Goal: Complete application form

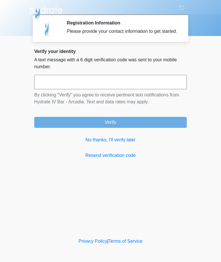
click at [96, 83] on input "text" at bounding box center [110, 82] width 153 height 14
click at [118, 143] on link "No thanks, I'll verify later" at bounding box center [110, 139] width 153 height 7
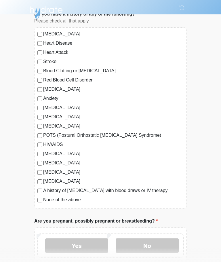
scroll to position [45, 0]
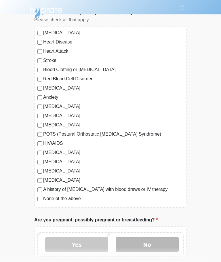
click at [155, 244] on label "No" at bounding box center [147, 244] width 63 height 14
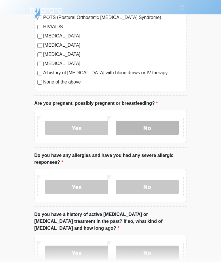
scroll to position [174, 0]
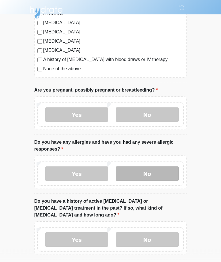
click at [150, 172] on label "No" at bounding box center [147, 174] width 63 height 14
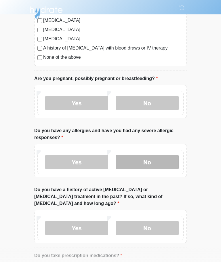
scroll to position [193, 0]
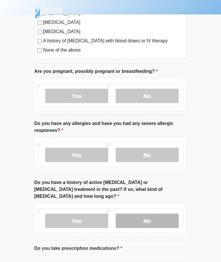
click at [157, 214] on label "No" at bounding box center [147, 221] width 63 height 14
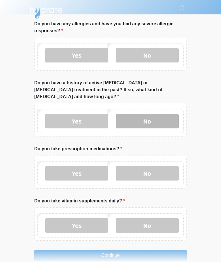
scroll to position [295, 0]
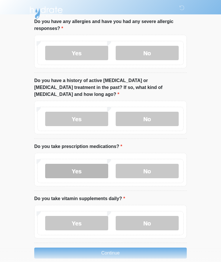
click at [86, 164] on label "Yes" at bounding box center [76, 171] width 63 height 14
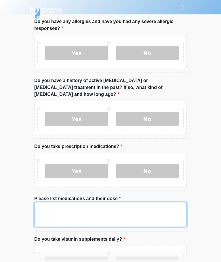
click at [55, 203] on textarea "Please list medications and their dose" at bounding box center [110, 214] width 153 height 25
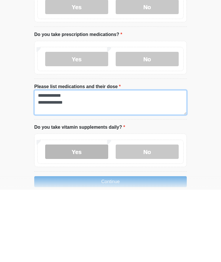
type textarea "**********"
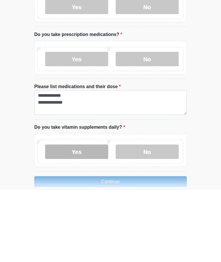
click at [70, 217] on label "Yes" at bounding box center [76, 224] width 63 height 14
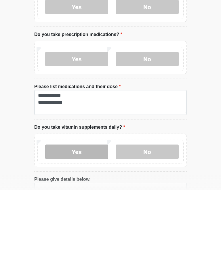
scroll to position [336, 0]
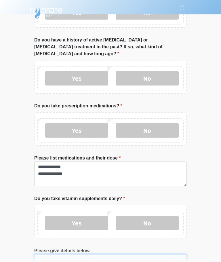
click at [76, 254] on textarea "Please give details below." at bounding box center [110, 266] width 153 height 25
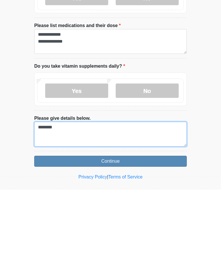
type textarea "********"
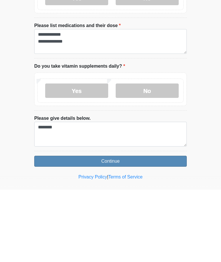
click at [106, 228] on button "Continue" at bounding box center [110, 233] width 153 height 11
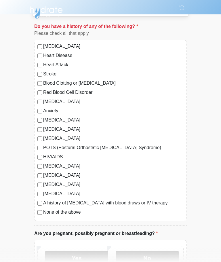
click at [35, 212] on div "High Blood Pressure Heart Disease Heart Attack Stroke Blood Clotting or Bleedin…" at bounding box center [110, 130] width 153 height 181
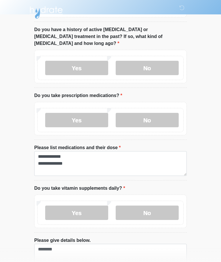
scroll to position [376, 0]
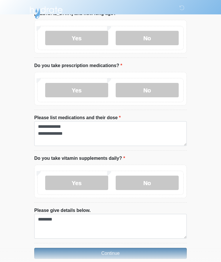
click at [123, 248] on button "Continue" at bounding box center [110, 253] width 153 height 11
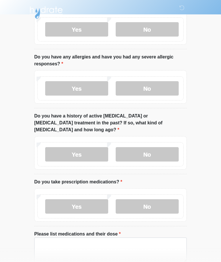
scroll to position [0, 0]
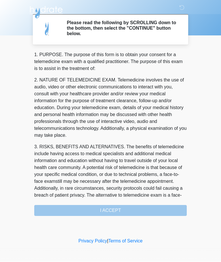
click at [125, 209] on div "1. PURPOSE. The purpose of this form is to obtain your consent for a telemedici…" at bounding box center [110, 134] width 153 height 165
click at [98, 212] on div "1. PURPOSE. The purpose of this form is to obtain your consent for a telemedici…" at bounding box center [110, 134] width 153 height 165
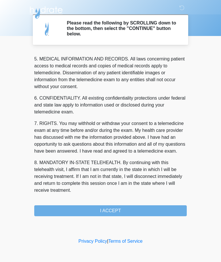
scroll to position [187, 0]
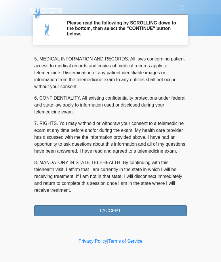
click at [114, 209] on button "I ACCEPT" at bounding box center [110, 210] width 153 height 11
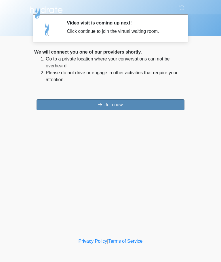
click at [109, 103] on button "Join now" at bounding box center [111, 104] width 148 height 11
